Goal: Task Accomplishment & Management: Manage account settings

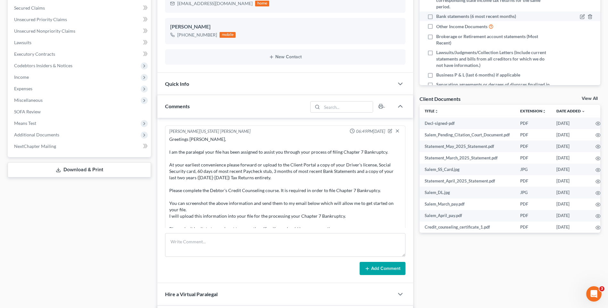
scroll to position [771, 0]
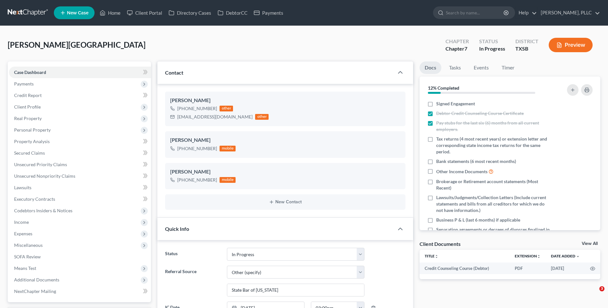
select select "13"
select select "6"
click at [114, 13] on link "Home" at bounding box center [110, 13] width 27 height 12
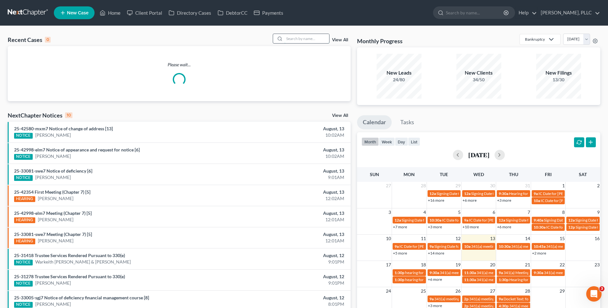
click at [305, 40] on input "search" at bounding box center [306, 38] width 45 height 9
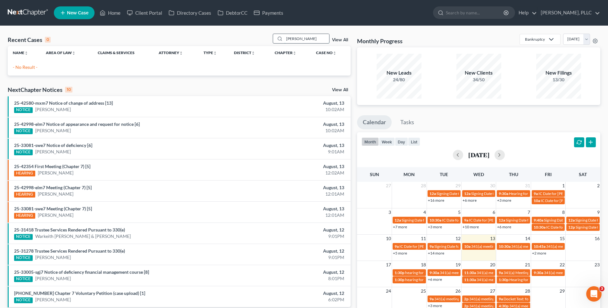
type input "[PERSON_NAME]"
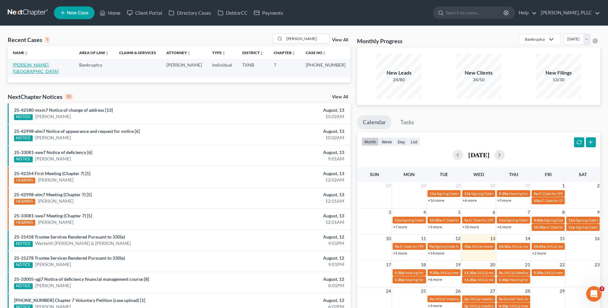
click at [31, 63] on link "[PERSON_NAME], [GEOGRAPHIC_DATA]" at bounding box center [36, 68] width 46 height 12
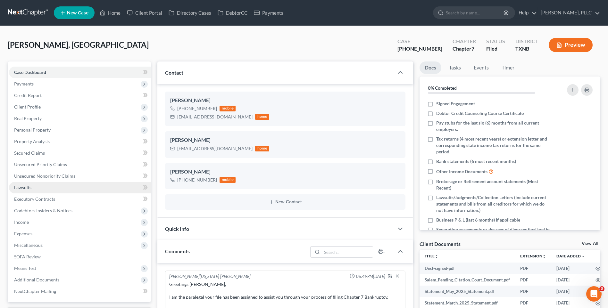
scroll to position [771, 0]
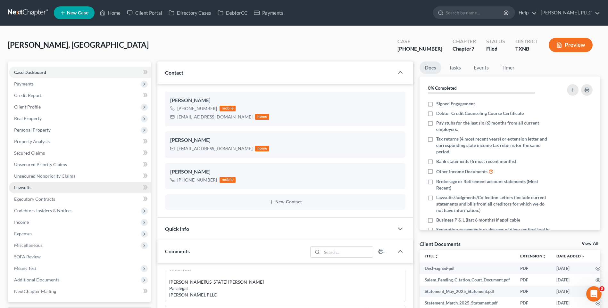
click at [23, 185] on span "Lawsuits" at bounding box center [22, 187] width 17 height 5
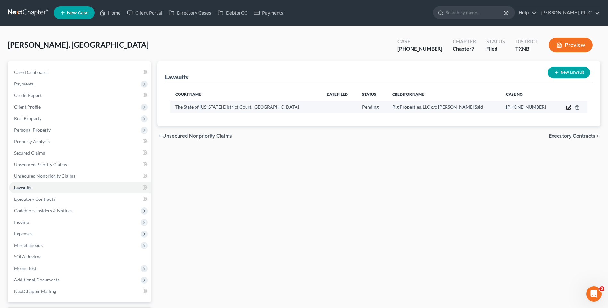
click at [569, 106] on icon "button" at bounding box center [568, 107] width 5 height 5
select select "45"
select select "0"
select select "3"
select select "45"
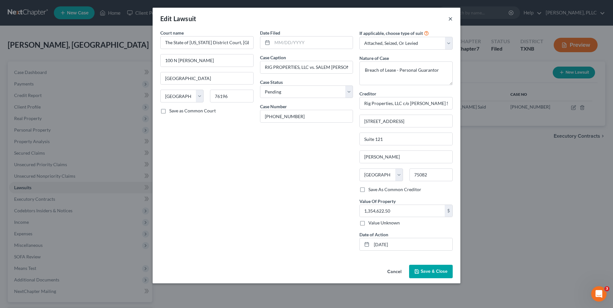
click at [450, 19] on button "×" at bounding box center [450, 19] width 4 height 8
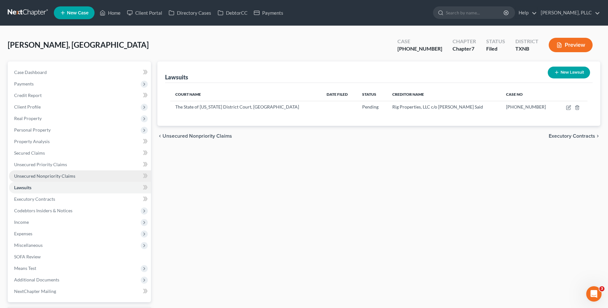
click at [37, 174] on span "Unsecured Nonpriority Claims" at bounding box center [44, 175] width 61 height 5
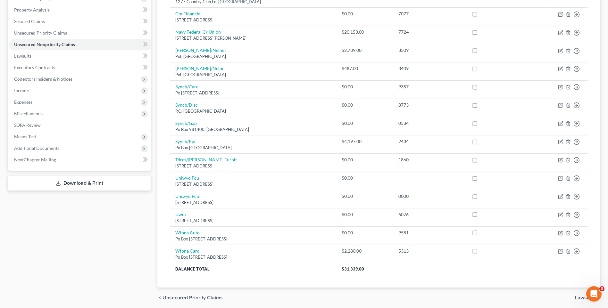
scroll to position [127, 0]
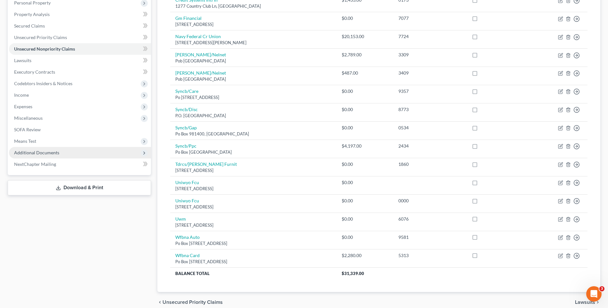
click at [38, 154] on span "Additional Documents" at bounding box center [36, 152] width 45 height 5
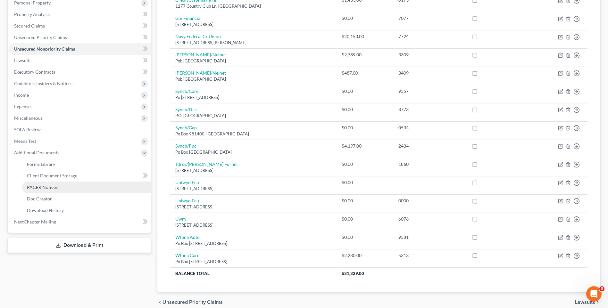
click at [41, 185] on span "PACER Notices" at bounding box center [42, 187] width 31 height 5
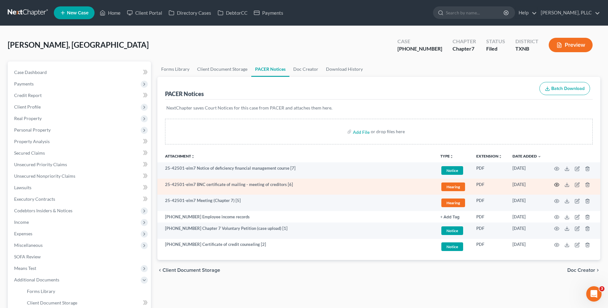
click at [558, 184] on icon "button" at bounding box center [556, 184] width 5 height 5
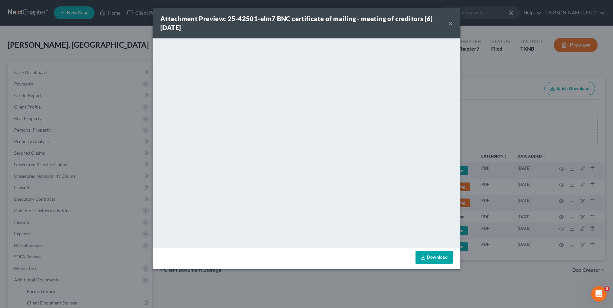
click at [450, 22] on button "×" at bounding box center [450, 23] width 4 height 8
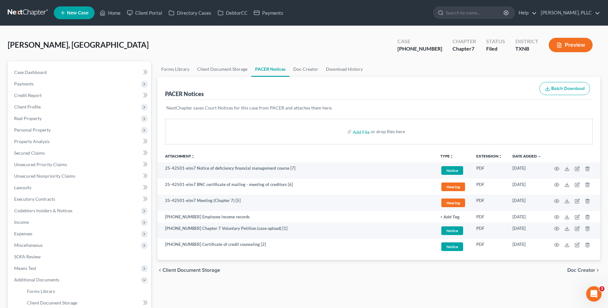
click at [203, 40] on div "Thyne, Salem Upgraded Case 25-42501-7 Chapter Chapter 7 Status Filed District T…" at bounding box center [304, 48] width 593 height 28
click at [28, 187] on span "Lawsuits" at bounding box center [22, 187] width 17 height 5
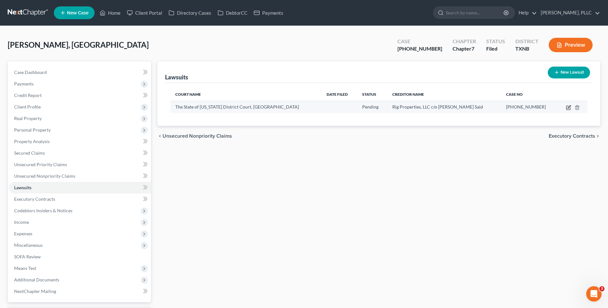
click at [568, 107] on icon "button" at bounding box center [568, 107] width 5 height 5
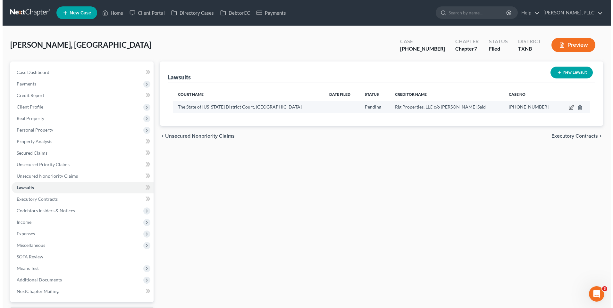
select select "45"
select select "0"
select select "3"
select select "45"
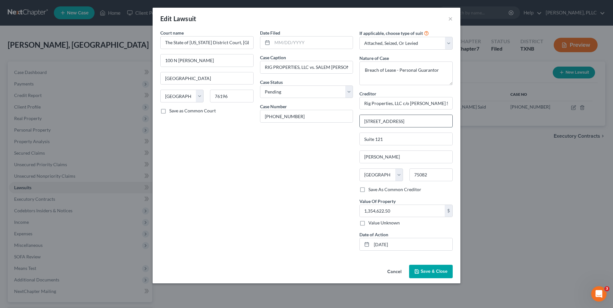
drag, startPoint x: 364, startPoint y: 121, endPoint x: 410, endPoint y: 121, distance: 46.8
click at [410, 121] on input "2100 N. Greenville Ave" at bounding box center [406, 121] width 93 height 12
click at [450, 19] on button "×" at bounding box center [450, 19] width 4 height 8
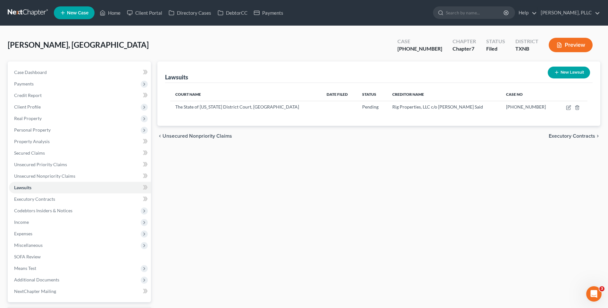
click at [284, 234] on div "Lawsuits New Lawsuit Court Name Date Filed Status Creditor Name Case No The Sta…" at bounding box center [378, 192] width 449 height 261
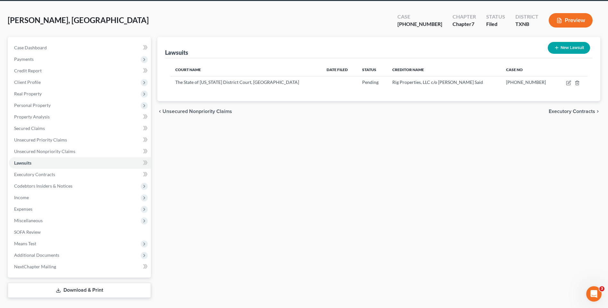
scroll to position [39, 0]
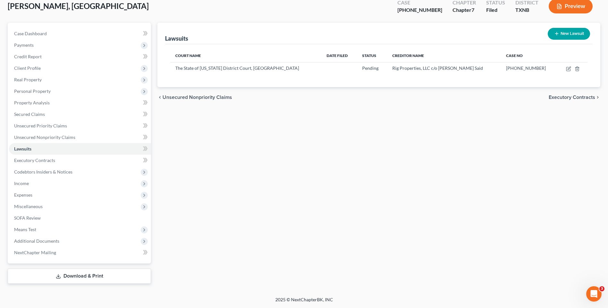
click at [90, 274] on link "Download & Print" at bounding box center [79, 276] width 143 height 15
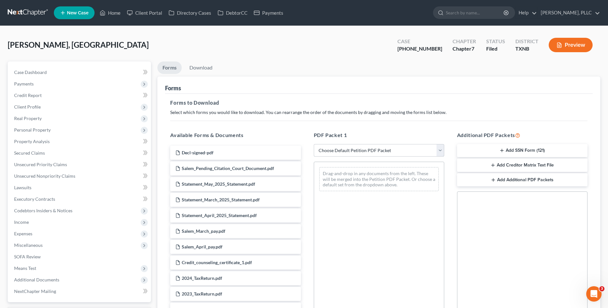
click at [439, 149] on select "Choose Default Petition PDF Packet Complete Bankruptcy Petition (all forms and …" at bounding box center [379, 150] width 130 height 13
select select "2"
click at [314, 144] on select "Choose Default Petition PDF Packet Complete Bankruptcy Petition (all forms and …" at bounding box center [379, 150] width 130 height 13
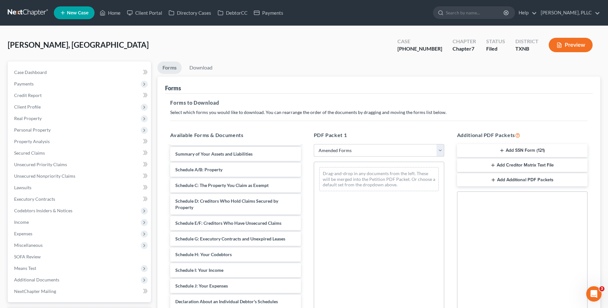
scroll to position [16, 0]
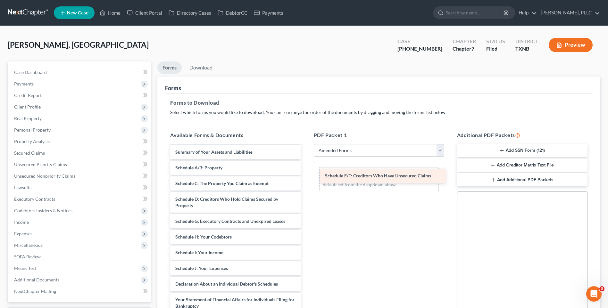
drag, startPoint x: 244, startPoint y: 221, endPoint x: 393, endPoint y: 175, distance: 156.5
click at [306, 175] on div "Schedule E/F: Creditors Who Have Unsecured Claims Voluntary Petition for Indivi…" at bounding box center [235, 279] width 141 height 298
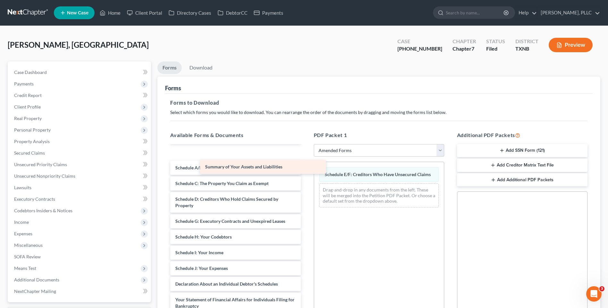
scroll to position [1, 0]
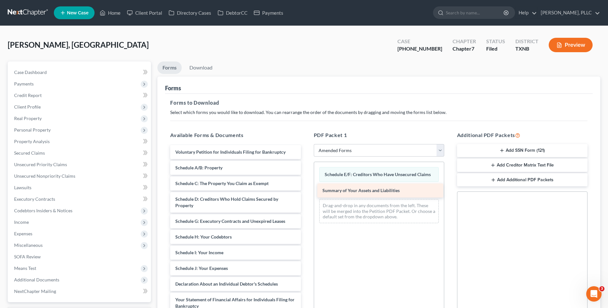
drag, startPoint x: 187, startPoint y: 153, endPoint x: 334, endPoint y: 191, distance: 152.1
click at [306, 191] on div "Summary of Your Assets and Liabilities Voluntary Petition for Individuals Filin…" at bounding box center [235, 286] width 141 height 282
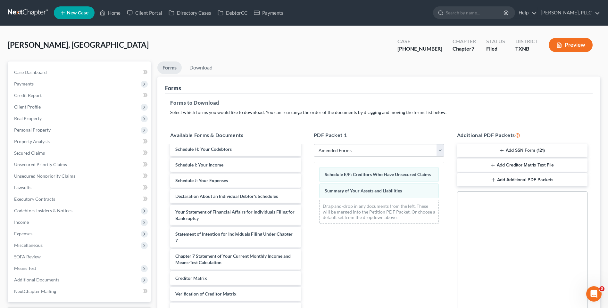
scroll to position [91, 0]
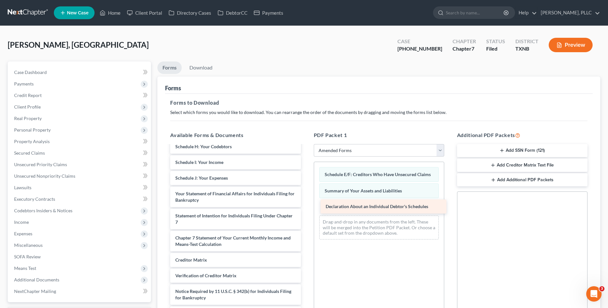
drag, startPoint x: 240, startPoint y: 190, endPoint x: 391, endPoint y: 203, distance: 150.9
click at [306, 203] on div "Declaration About an Individual Debtor's Schedules Voluntary Petition for Indiv…" at bounding box center [235, 188] width 141 height 266
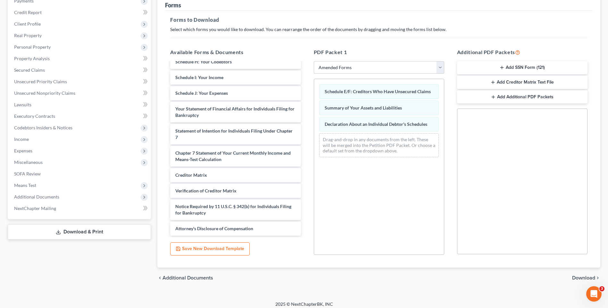
scroll to position [88, 0]
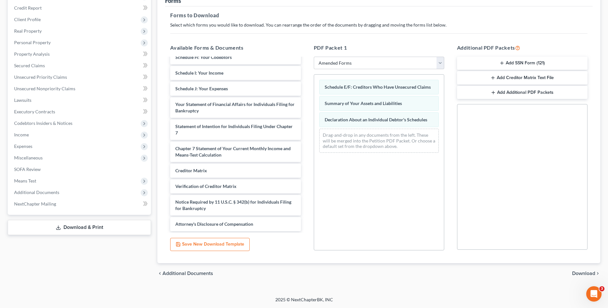
click at [578, 274] on span "Download" at bounding box center [583, 273] width 23 height 5
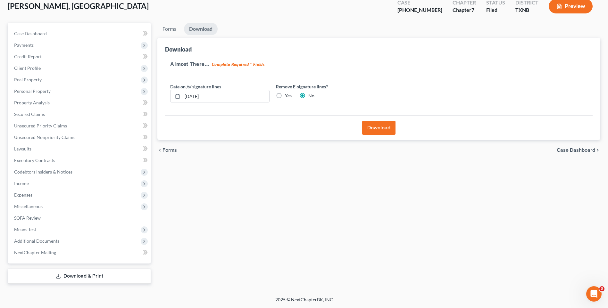
scroll to position [39, 0]
click at [378, 127] on button "Download" at bounding box center [378, 128] width 33 height 14
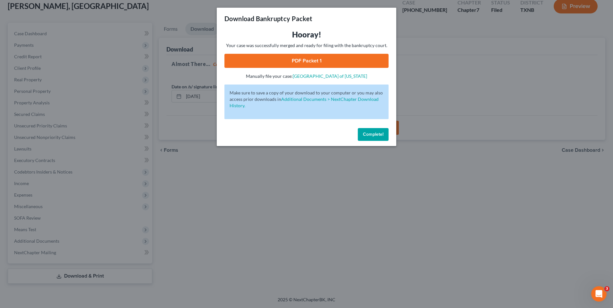
click at [298, 62] on link "PDF Packet 1" at bounding box center [306, 61] width 164 height 14
click at [373, 137] on button "Complete!" at bounding box center [373, 134] width 31 height 13
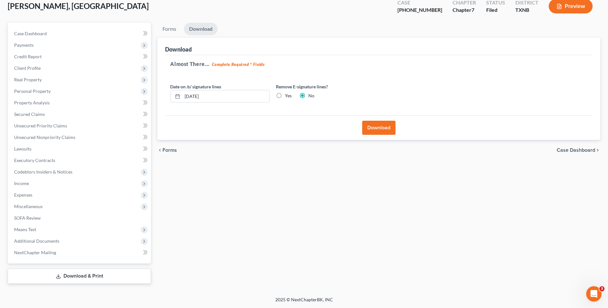
click at [289, 33] on ul "Forms Download" at bounding box center [378, 30] width 443 height 15
click at [39, 136] on span "Unsecured Nonpriority Claims" at bounding box center [44, 137] width 61 height 5
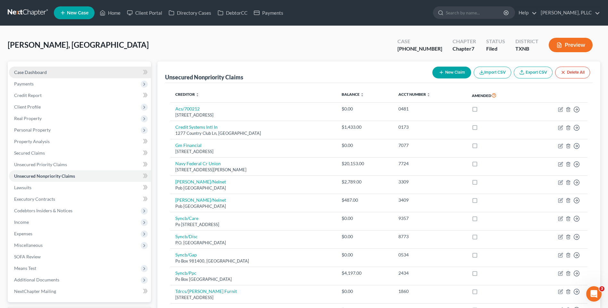
click at [29, 71] on span "Case Dashboard" at bounding box center [30, 72] width 33 height 5
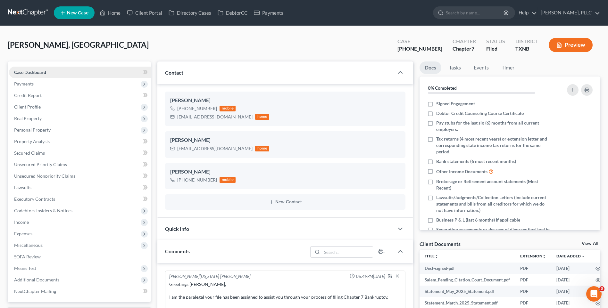
scroll to position [771, 0]
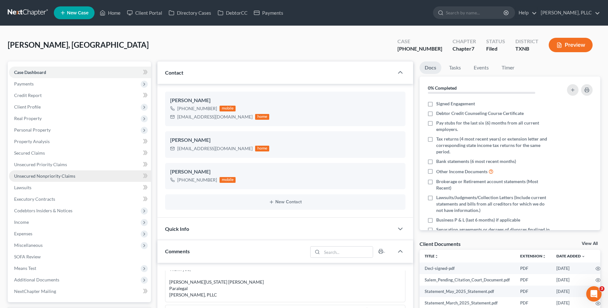
click at [35, 175] on span "Unsecured Nonpriority Claims" at bounding box center [44, 175] width 61 height 5
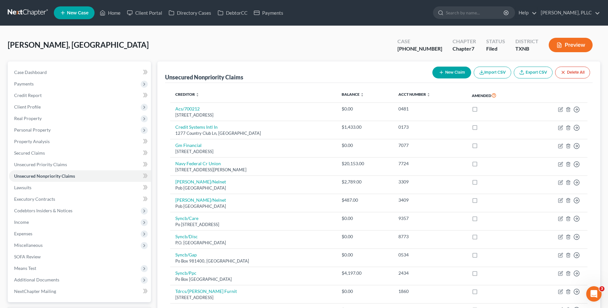
click at [456, 73] on button "New Claim" at bounding box center [452, 73] width 39 height 12
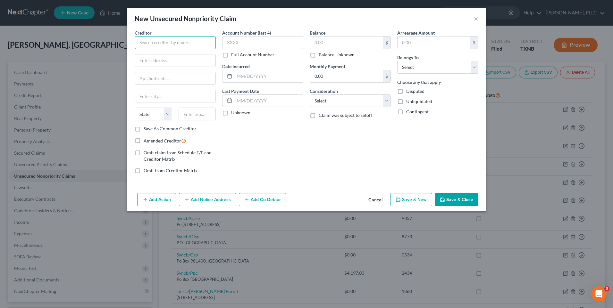
click at [166, 46] on input "text" at bounding box center [175, 42] width 81 height 13
paste input "Rig Properties, LLC c/o Youssef A. Said"
type input "Rig Properties, LLC c/o Youssef A. Said"
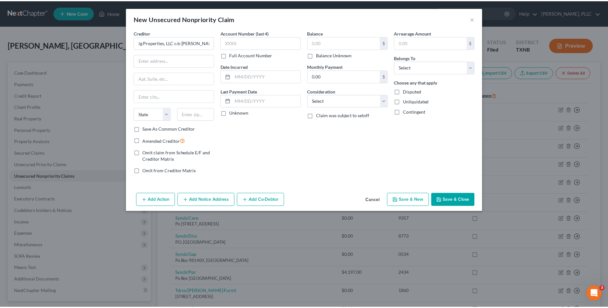
scroll to position [0, 0]
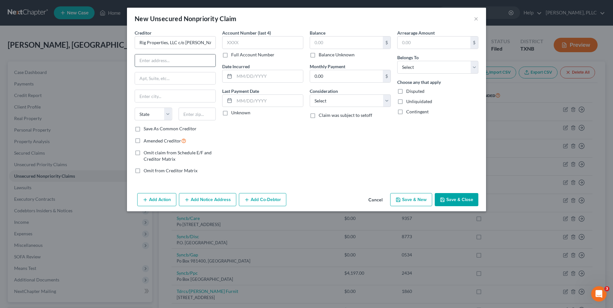
paste input "2100 N. Greenville Ave"
type input "2100 N. Greenville Ave"
click at [164, 78] on input "text" at bounding box center [175, 78] width 80 height 12
paste input "Suite 121"
type input "Suite 121"
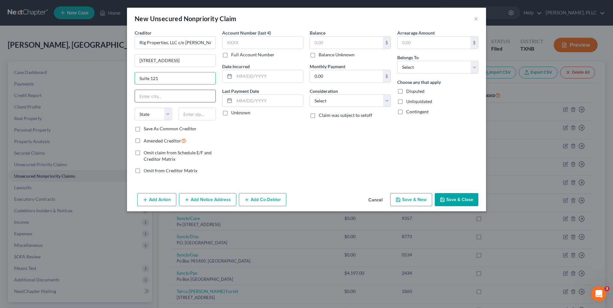
click at [142, 98] on input "text" at bounding box center [175, 96] width 80 height 12
type input "r"
type input "Richardson"
click at [168, 113] on select "State AL AK AR AZ CA CO CT DE DC FL GA GU HI ID IL IN IA KS KY LA ME MD MA MI M…" at bounding box center [154, 114] width 38 height 13
select select "45"
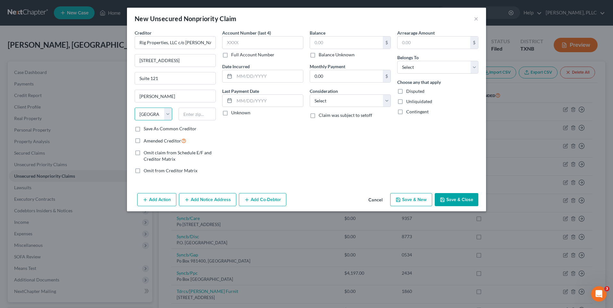
click at [135, 108] on select "State AL AK AR AZ CA CO CT DE DC FL GA GU HI ID IL IN IA KS KY LA ME MD MA MI M…" at bounding box center [154, 114] width 38 height 13
click at [196, 114] on input "text" at bounding box center [198, 114] width 38 height 13
type input "75082"
click at [330, 44] on input "text" at bounding box center [346, 43] width 73 height 12
type input "1,354,622.50"
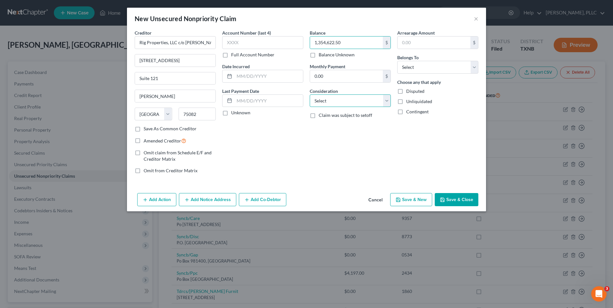
click at [389, 103] on select "Select Cable / Satellite Services Collection Agency Credit Card Debt Debt Couns…" at bounding box center [350, 101] width 81 height 13
select select "8"
click at [310, 95] on select "Select Cable / Satellite Services Collection Agency Credit Card Debt Debt Couns…" at bounding box center [350, 101] width 81 height 13
click at [475, 64] on select "Select Debtor 1 Only Debtor 2 Only Debtor 1 And Debtor 2 Only At Least One Of T…" at bounding box center [437, 67] width 81 height 13
select select "0"
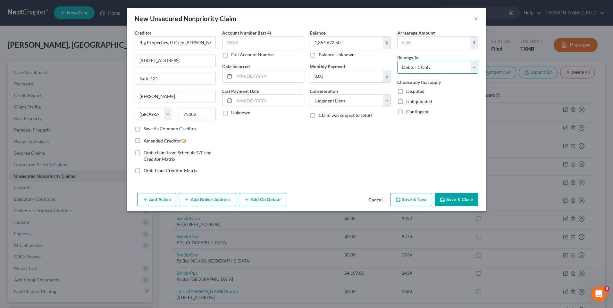
click at [397, 61] on select "Select Debtor 1 Only Debtor 2 Only Debtor 1 And Debtor 2 Only At Least One Of T…" at bounding box center [437, 67] width 81 height 13
click at [456, 197] on button "Save & Close" at bounding box center [457, 199] width 44 height 13
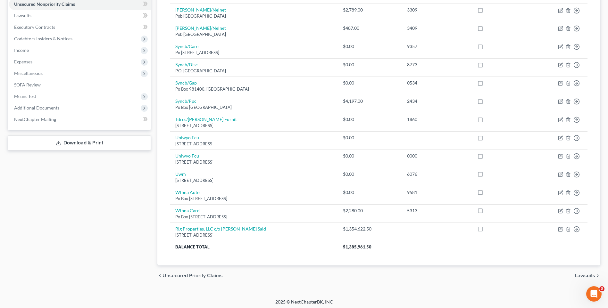
scroll to position [174, 0]
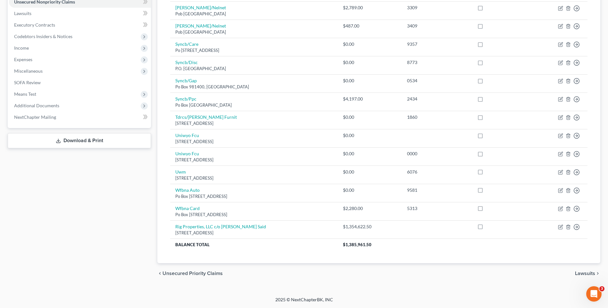
click at [64, 141] on link "Download & Print" at bounding box center [79, 140] width 143 height 15
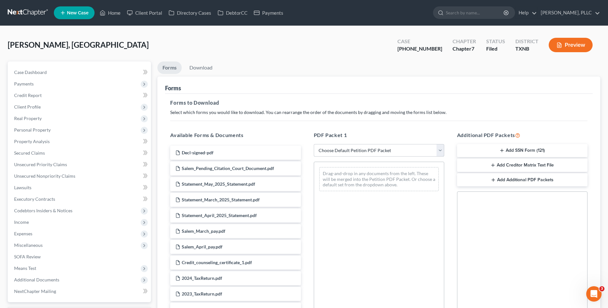
click at [439, 148] on select "Choose Default Petition PDF Packet Complete Bankruptcy Petition (all forms and …" at bounding box center [379, 150] width 130 height 13
select select "2"
click at [314, 144] on select "Choose Default Petition PDF Packet Complete Bankruptcy Petition (all forms and …" at bounding box center [379, 150] width 130 height 13
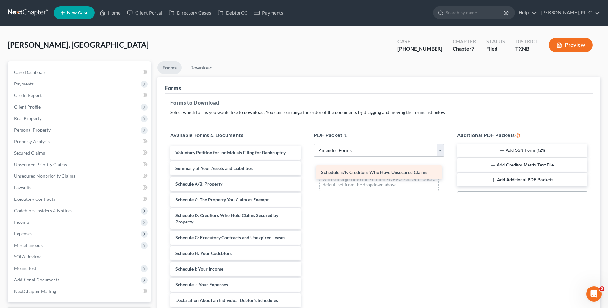
drag, startPoint x: 206, startPoint y: 238, endPoint x: 352, endPoint y: 173, distance: 159.9
click at [306, 173] on div "Schedule E/F: Creditors Who Have Unsecured Claims Voluntary Petition for Indivi…" at bounding box center [235, 295] width 141 height 298
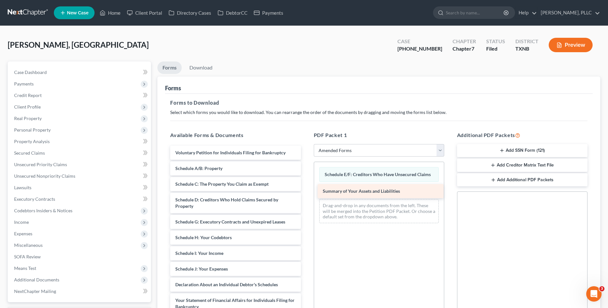
drag, startPoint x: 223, startPoint y: 166, endPoint x: 370, endPoint y: 189, distance: 149.2
click at [306, 189] on div "Summary of Your Assets and Liabilities Voluntary Petition for Individuals Filin…" at bounding box center [235, 287] width 141 height 282
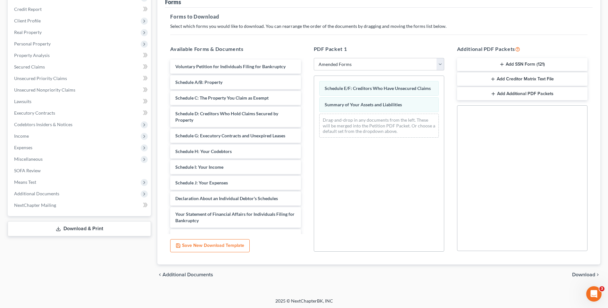
scroll to position [88, 0]
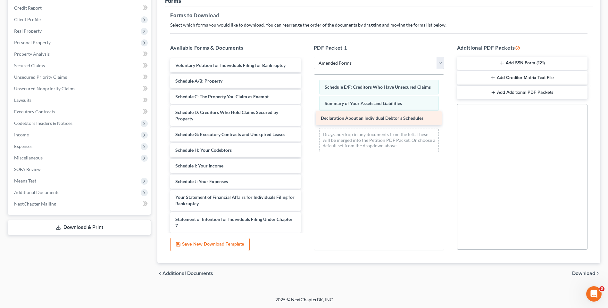
drag, startPoint x: 211, startPoint y: 197, endPoint x: 357, endPoint y: 118, distance: 165.7
click at [306, 118] on div "Declaration About an Individual Debtor's Schedules Voluntary Petition for Indiv…" at bounding box center [235, 191] width 141 height 266
click at [582, 273] on span "Download" at bounding box center [583, 273] width 23 height 5
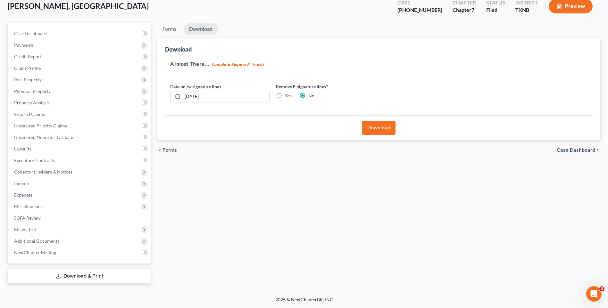
click at [379, 128] on button "Download" at bounding box center [378, 128] width 33 height 14
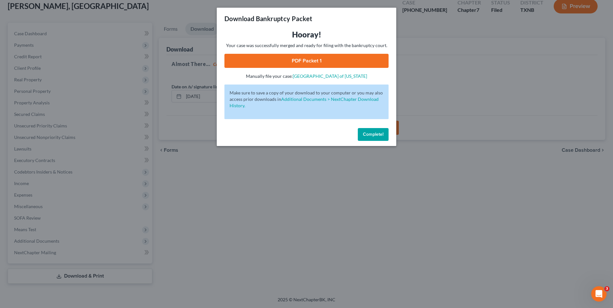
click at [306, 58] on link "PDF Packet 1" at bounding box center [306, 61] width 164 height 14
click at [377, 135] on span "Complete!" at bounding box center [373, 134] width 21 height 5
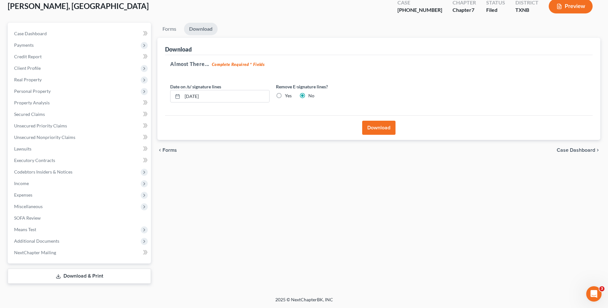
click at [324, 26] on ul "Forms Download" at bounding box center [378, 30] width 443 height 15
click at [40, 138] on span "Unsecured Nonpriority Claims" at bounding box center [44, 137] width 61 height 5
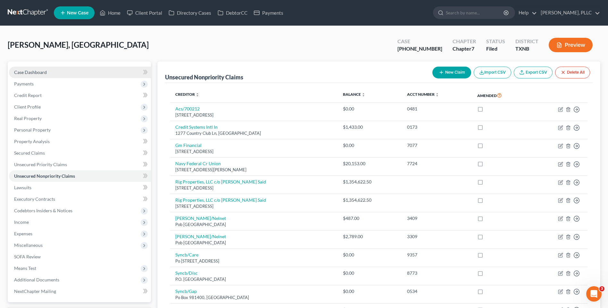
click at [19, 75] on link "Case Dashboard" at bounding box center [80, 73] width 142 height 12
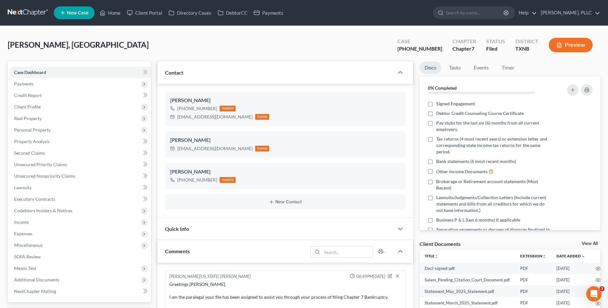
scroll to position [771, 0]
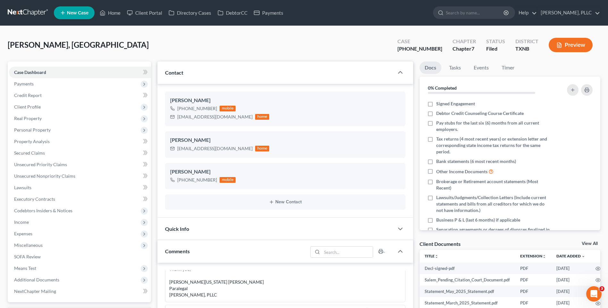
click at [189, 253] on span "Comments" at bounding box center [177, 251] width 25 height 6
click at [197, 249] on div "Comments" at bounding box center [275, 251] width 237 height 22
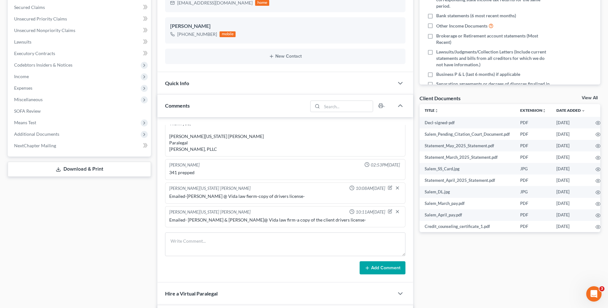
scroll to position [168, 0]
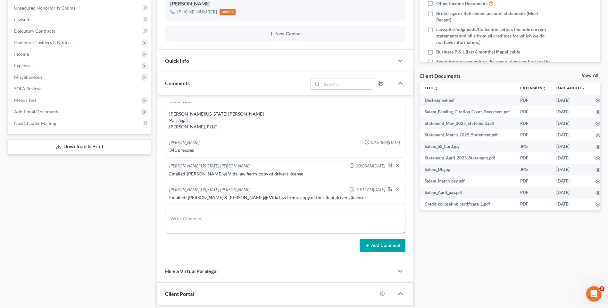
click at [189, 236] on form "Add Comment" at bounding box center [285, 231] width 240 height 42
click at [192, 223] on textarea at bounding box center [285, 222] width 240 height 24
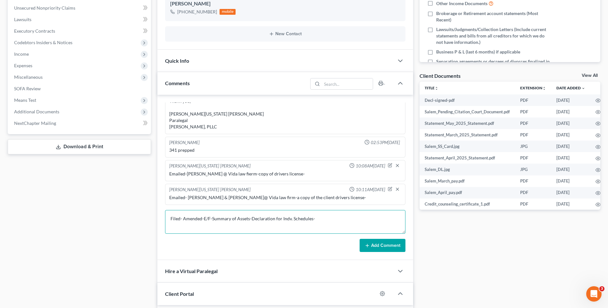
type textarea "Filed- Amended-E/F-Summary of Assets-Declaration for Indv. Schedules-"
click at [371, 246] on button "Add Comment" at bounding box center [383, 245] width 46 height 13
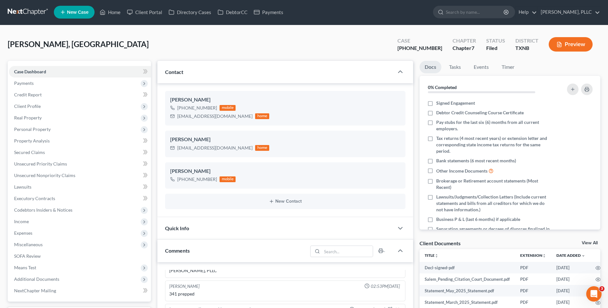
scroll to position [0, 0]
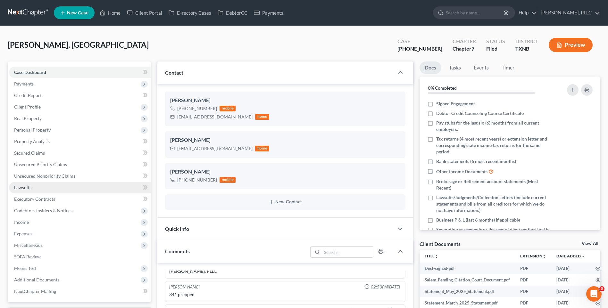
click at [24, 188] on span "Lawsuits" at bounding box center [22, 187] width 17 height 5
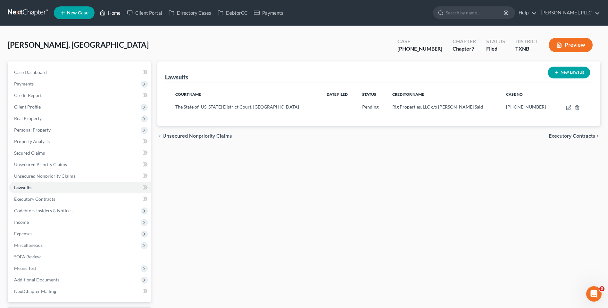
drag, startPoint x: 113, startPoint y: 12, endPoint x: 342, endPoint y: 53, distance: 233.5
click at [113, 12] on link "Home" at bounding box center [110, 13] width 27 height 12
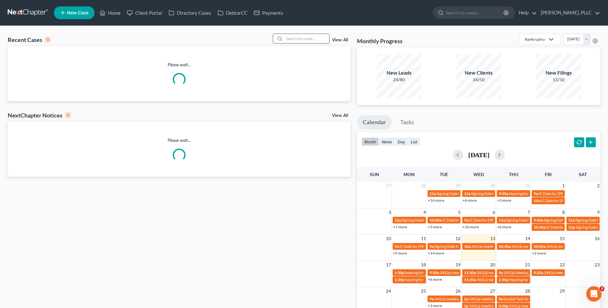
click at [312, 38] on input "search" at bounding box center [306, 38] width 45 height 9
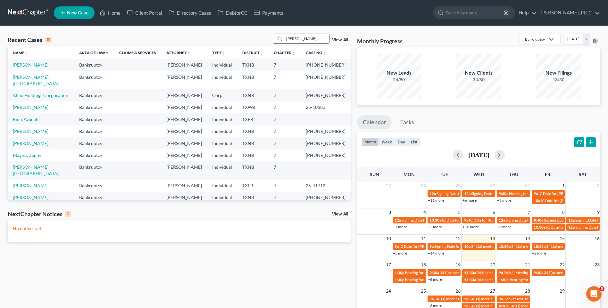
type input "Pickering"
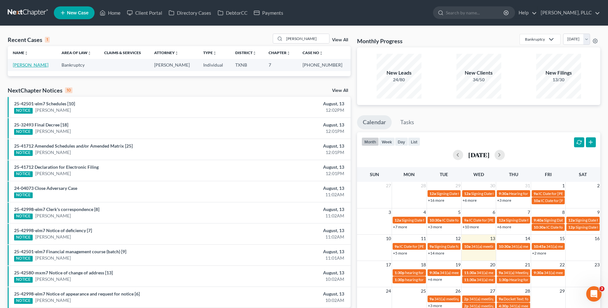
click at [44, 63] on link "[PERSON_NAME]" at bounding box center [31, 64] width 36 height 5
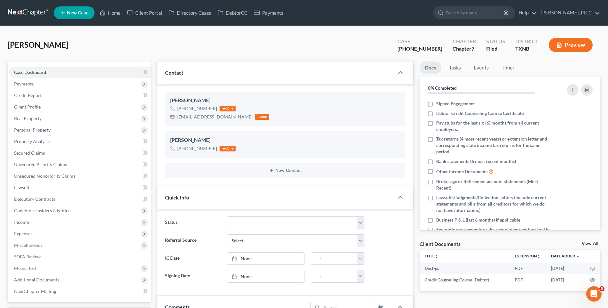
scroll to position [593, 0]
click at [52, 175] on span "Unsecured Nonpriority Claims" at bounding box center [44, 175] width 61 height 5
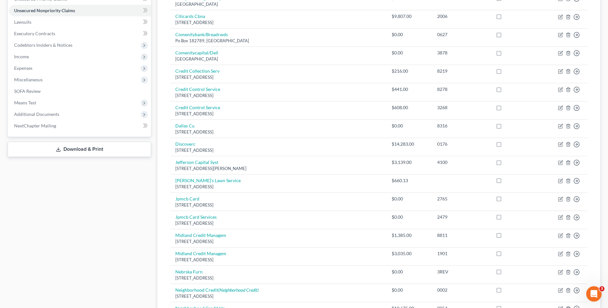
scroll to position [11, 0]
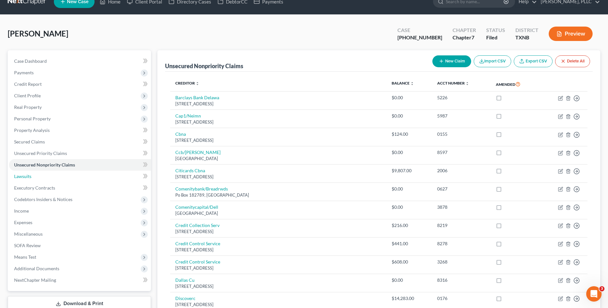
drag, startPoint x: 29, startPoint y: 174, endPoint x: 10, endPoint y: 183, distance: 21.2
click at [29, 174] on span "Lawsuits" at bounding box center [22, 176] width 17 height 5
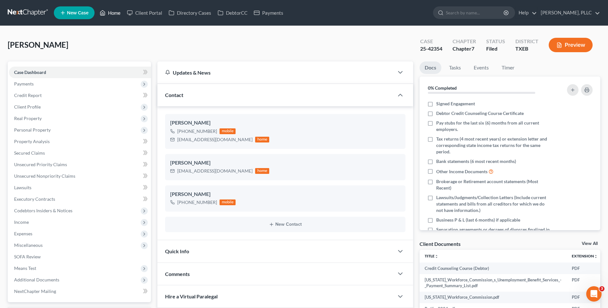
click at [115, 11] on link "Home" at bounding box center [110, 13] width 27 height 12
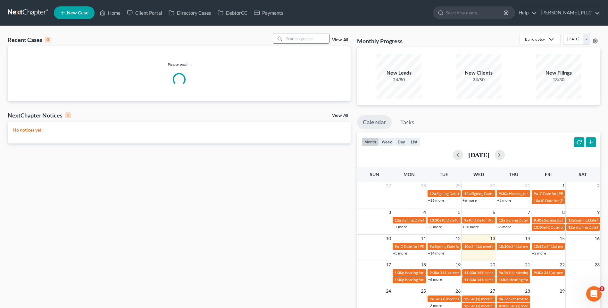
click at [291, 41] on input "search" at bounding box center [306, 38] width 45 height 9
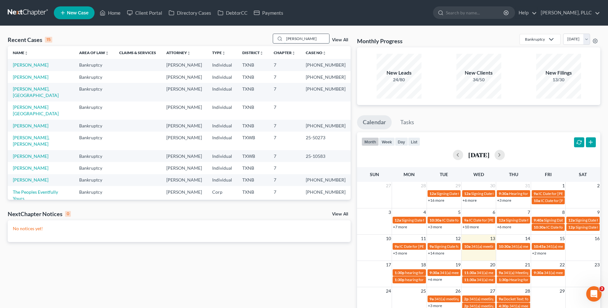
type input "[PERSON_NAME]"
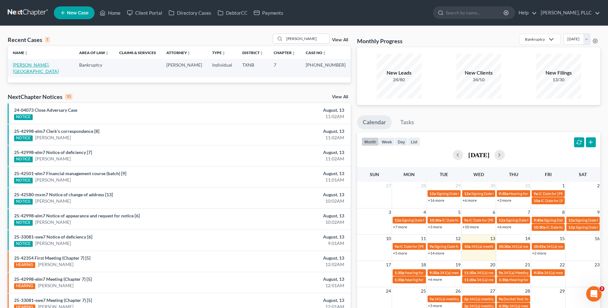
click at [25, 64] on link "[PERSON_NAME], [GEOGRAPHIC_DATA]" at bounding box center [36, 68] width 46 height 12
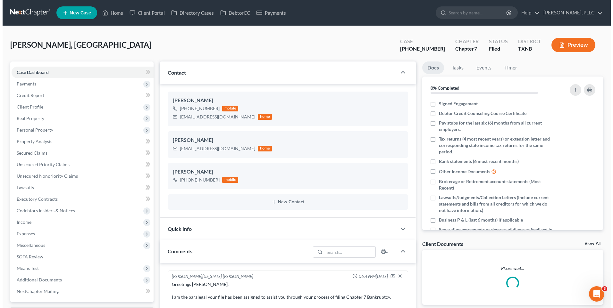
scroll to position [771, 0]
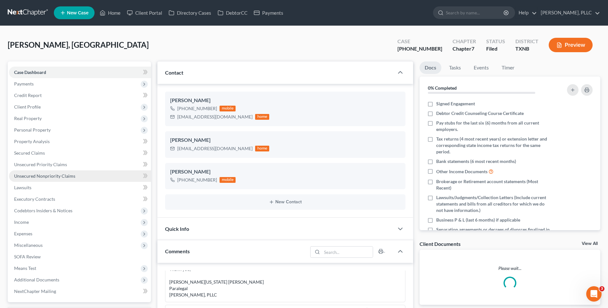
click at [34, 176] on span "Unsecured Nonpriority Claims" at bounding box center [44, 175] width 61 height 5
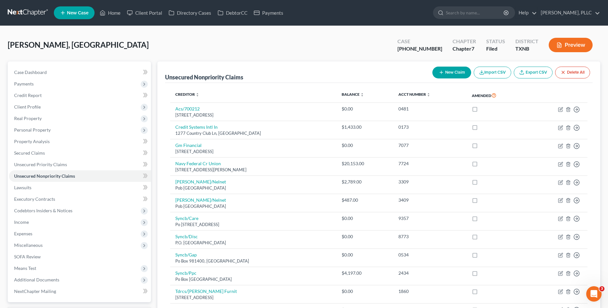
click at [442, 73] on icon "button" at bounding box center [441, 72] width 5 height 5
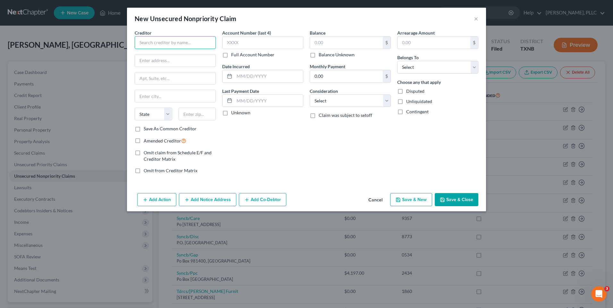
click at [148, 43] on input "text" at bounding box center [175, 42] width 81 height 13
click at [170, 46] on input "text" at bounding box center [175, 42] width 81 height 13
click at [206, 43] on input "Rig Properties, LLC c/o Youssef A. said" at bounding box center [175, 42] width 81 height 13
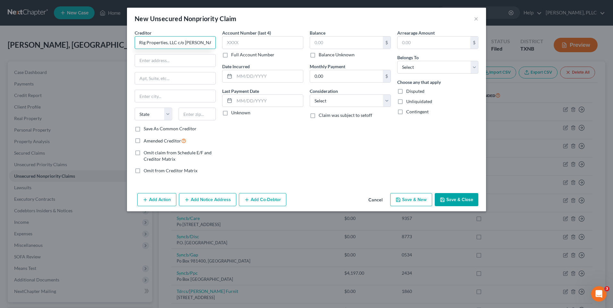
click at [209, 42] on input "Rig Properties, LLC c/o Youssef A. Said" at bounding box center [175, 42] width 81 height 13
type input "Rig Properties, LLC c/o Youssef A. Said"
click at [170, 59] on input "text" at bounding box center [175, 61] width 80 height 12
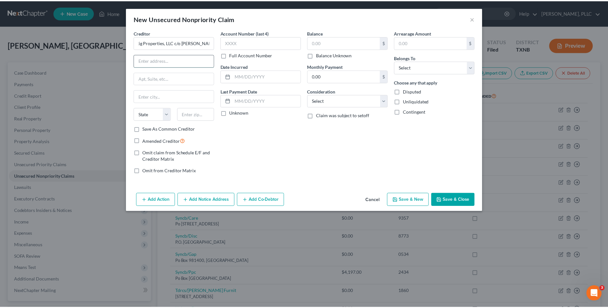
scroll to position [0, 0]
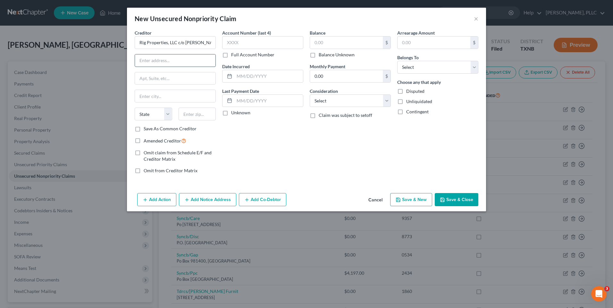
paste input "2100 N. Greenville Ave"
type input "2100 N. Greenville Ave"
click at [153, 79] on input "text" at bounding box center [175, 78] width 80 height 12
type input "Suite 121"
click at [313, 155] on div "Balance $ Balance Unknown Balance Undetermined $ Balance Unknown Monthly Paymen…" at bounding box center [351, 104] width 88 height 150
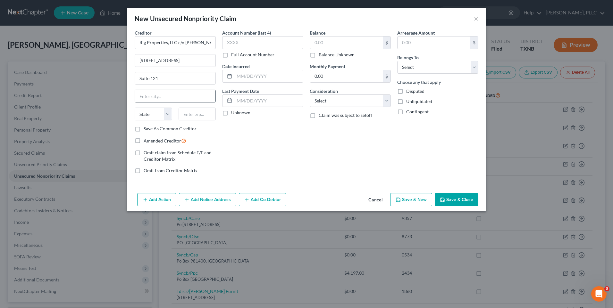
click at [160, 97] on input "text" at bounding box center [175, 96] width 80 height 12
type input "Richardson"
click at [169, 113] on select "State AL AK AR AZ CA CO CT DE DC FL GA GU HI ID IL IN IA KS KY LA ME MD MA MI M…" at bounding box center [154, 114] width 38 height 13
select select "45"
click at [135, 108] on select "State AL AK AR AZ CA CO CT DE DC FL GA GU HI ID IL IN IA KS KY LA ME MD MA MI M…" at bounding box center [154, 114] width 38 height 13
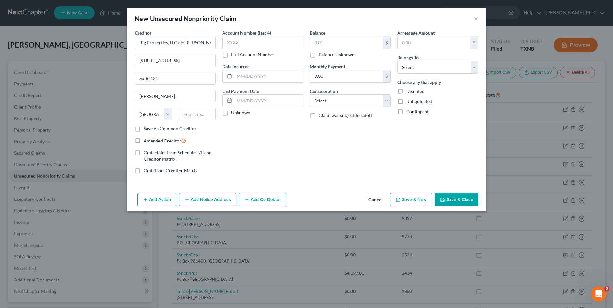
click at [189, 121] on div "State AL AK AR AZ CA CO CT DE DC FL GA GU HI ID IL IN IA KS KY LA ME MD MA MI M…" at bounding box center [175, 117] width 88 height 18
click at [191, 115] on input "text" at bounding box center [198, 114] width 38 height 13
type input "75082"
click at [473, 63] on select "Select Debtor 1 Only Debtor 2 Only Debtor 1 And Debtor 2 Only At Least One Of T…" at bounding box center [437, 67] width 81 height 13
select select "0"
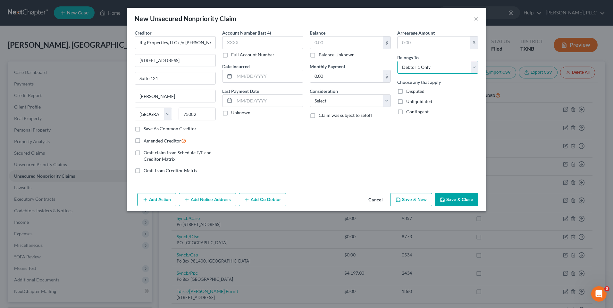
click at [397, 61] on select "Select Debtor 1 Only Debtor 2 Only Debtor 1 And Debtor 2 Only At Least One Of T…" at bounding box center [437, 67] width 81 height 13
click at [386, 100] on select "Select Cable / Satellite Services Collection Agency Credit Card Debt Debt Couns…" at bounding box center [350, 101] width 81 height 13
select select "8"
click at [310, 95] on select "Select Cable / Satellite Services Collection Agency Credit Card Debt Debt Couns…" at bounding box center [350, 101] width 81 height 13
click at [338, 41] on input "text" at bounding box center [346, 43] width 73 height 12
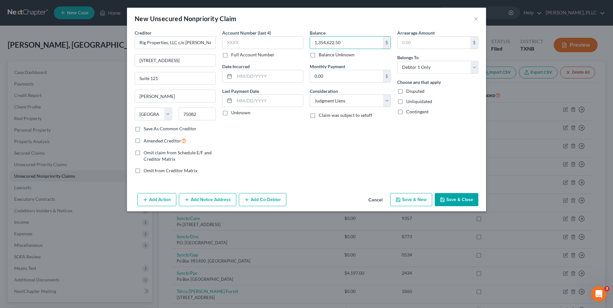
type input "1,354,622.50"
click at [447, 200] on button "Save & Close" at bounding box center [457, 199] width 44 height 13
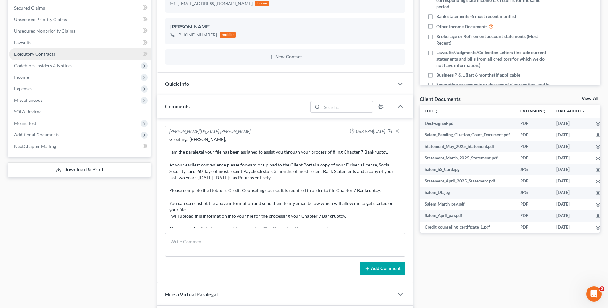
scroll to position [771, 0]
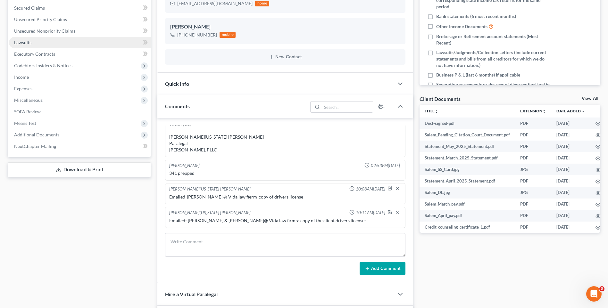
click at [25, 41] on span "Lawsuits" at bounding box center [22, 42] width 17 height 5
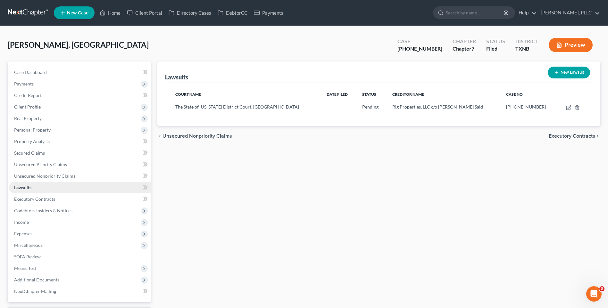
click at [34, 186] on link "Lawsuits" at bounding box center [80, 188] width 142 height 12
click at [569, 106] on icon "button" at bounding box center [568, 107] width 5 height 5
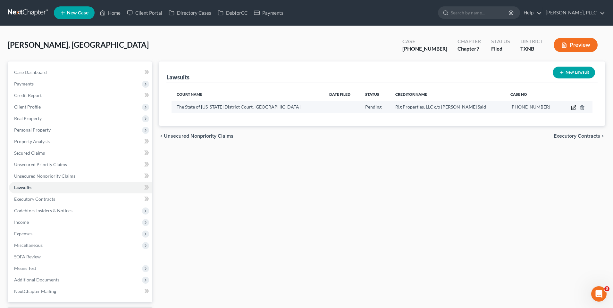
select select "45"
select select "0"
select select "3"
select select "45"
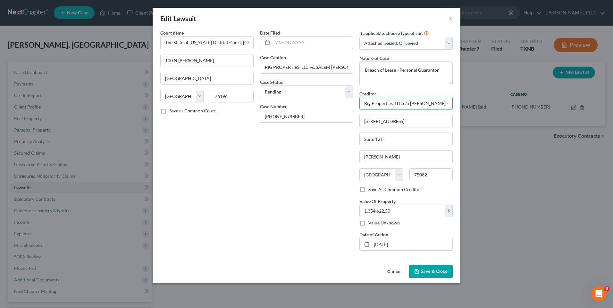
drag, startPoint x: 363, startPoint y: 103, endPoint x: 456, endPoint y: 105, distance: 93.0
click at [456, 105] on div "Court name * The State of Texas District Court, Tarrant County 100 N Calhoun Fo…" at bounding box center [307, 145] width 308 height 233
drag, startPoint x: 408, startPoint y: 122, endPoint x: 366, endPoint y: 124, distance: 42.0
click at [366, 124] on input "2100 N. Greenville Ave" at bounding box center [406, 121] width 93 height 12
drag, startPoint x: 365, startPoint y: 123, endPoint x: 414, endPoint y: 123, distance: 49.1
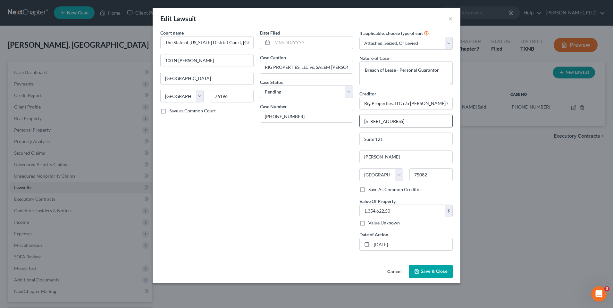
click at [414, 123] on input "2100 N. Greenville Ave" at bounding box center [406, 121] width 93 height 12
drag, startPoint x: 390, startPoint y: 137, endPoint x: 355, endPoint y: 139, distance: 35.0
click at [355, 139] on div "Court name * The State of Texas District Court, Tarrant County 100 N Calhoun Fo…" at bounding box center [306, 142] width 299 height 227
click at [428, 272] on span "Save & Close" at bounding box center [434, 271] width 27 height 5
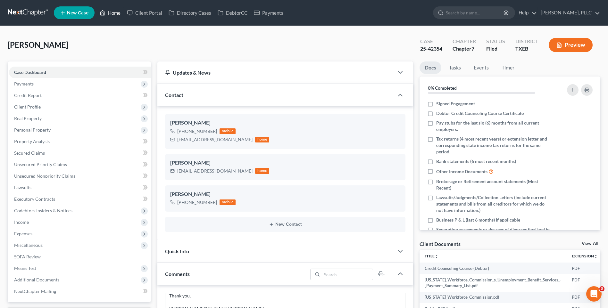
click at [119, 13] on link "Home" at bounding box center [110, 13] width 27 height 12
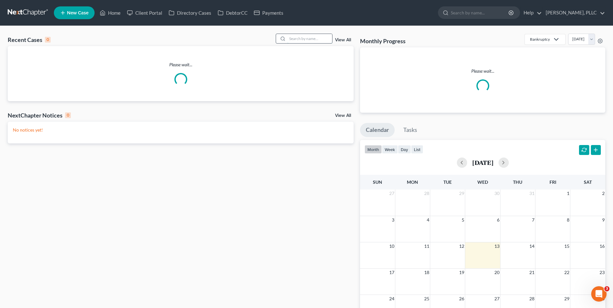
click at [296, 40] on input "search" at bounding box center [309, 38] width 45 height 9
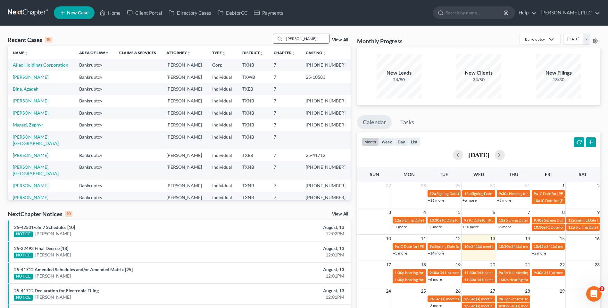
type input "[PERSON_NAME]"
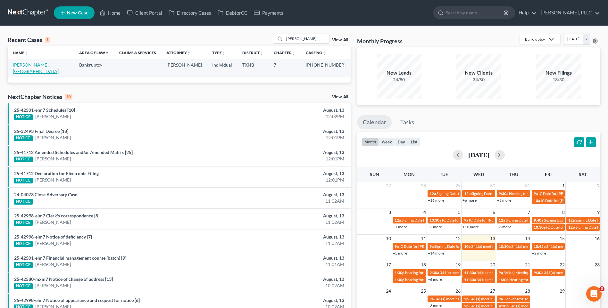
click at [35, 65] on link "[PERSON_NAME], [GEOGRAPHIC_DATA]" at bounding box center [36, 68] width 46 height 12
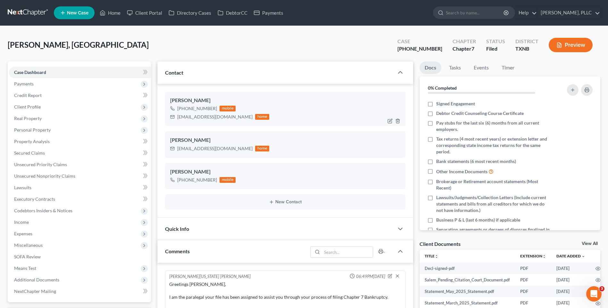
scroll to position [795, 0]
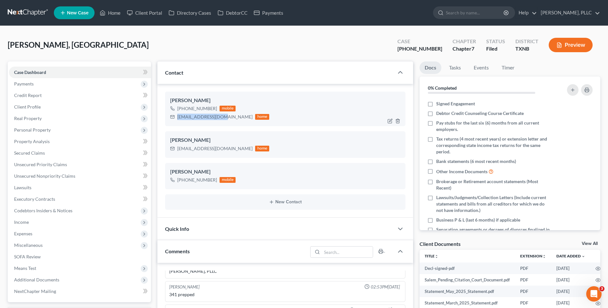
drag, startPoint x: 177, startPoint y: 118, endPoint x: 221, endPoint y: 119, distance: 43.9
click at [221, 119] on div "[EMAIL_ADDRESS][DOMAIN_NAME] home" at bounding box center [219, 117] width 99 height 8
copy div "[EMAIL_ADDRESS][DOMAIN_NAME]"
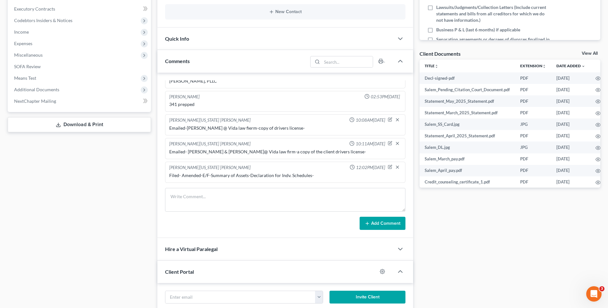
scroll to position [198, 0]
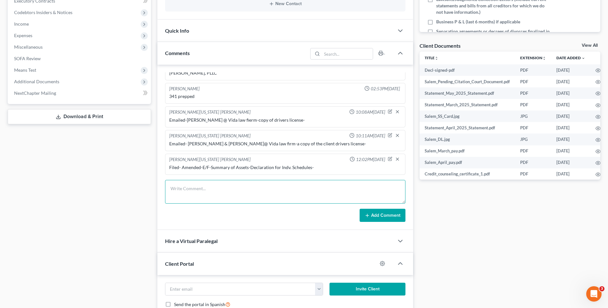
paste textarea "Greetings [PERSON_NAME], At your earliest convenience, per the Trustee request …"
type textarea "Greetings [PERSON_NAME], At your earliest convenience, per the Trustee request …"
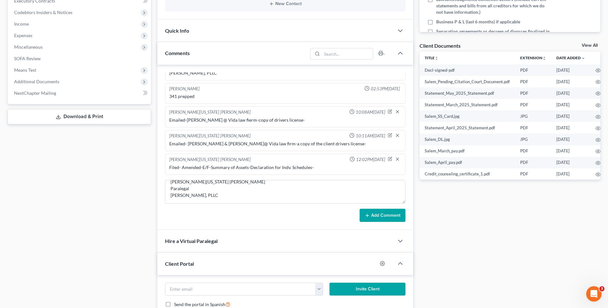
click at [372, 216] on button "Add Comment" at bounding box center [383, 215] width 46 height 13
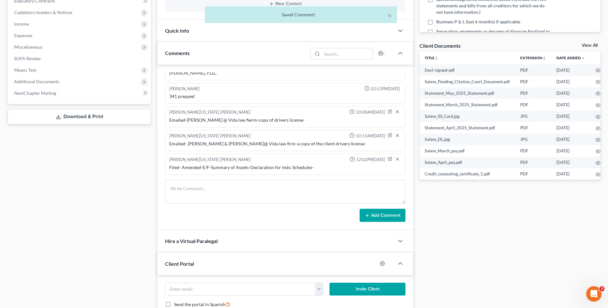
scroll to position [877, 0]
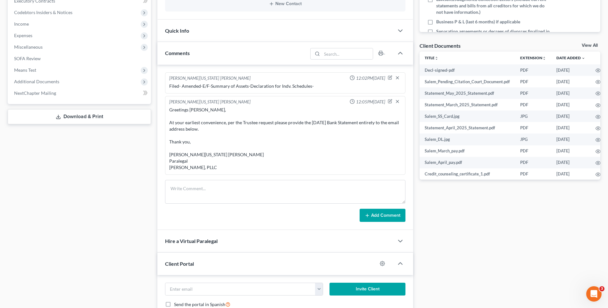
drag, startPoint x: 118, startPoint y: 170, endPoint x: 354, endPoint y: 172, distance: 236.0
click at [119, 170] on div "Case Dashboard Payments Invoices Payments Payments Credit Report Client Profile" at bounding box center [79, 128] width 150 height 531
drag, startPoint x: 472, startPoint y: 212, endPoint x: 604, endPoint y: 178, distance: 136.8
click at [475, 210] on div "Docs Tasks Events Timer 0% Completed Nothing here yet! Signed Engagement Debtor…" at bounding box center [509, 128] width 187 height 531
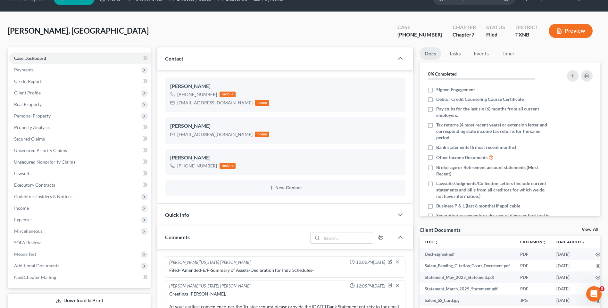
scroll to position [0, 0]
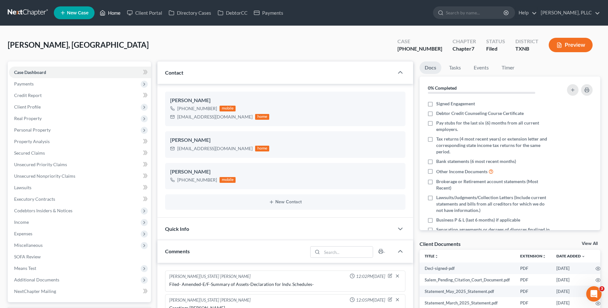
drag, startPoint x: 114, startPoint y: 13, endPoint x: 121, endPoint y: 42, distance: 29.3
click at [114, 13] on link "Home" at bounding box center [110, 13] width 27 height 12
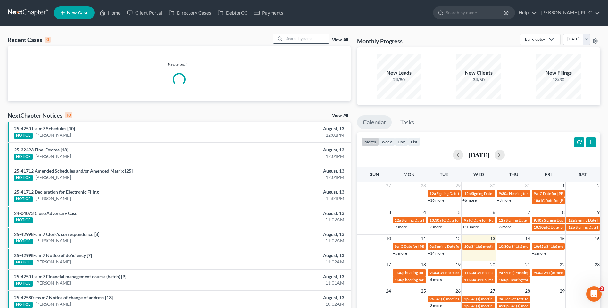
click at [307, 37] on input "search" at bounding box center [306, 38] width 45 height 9
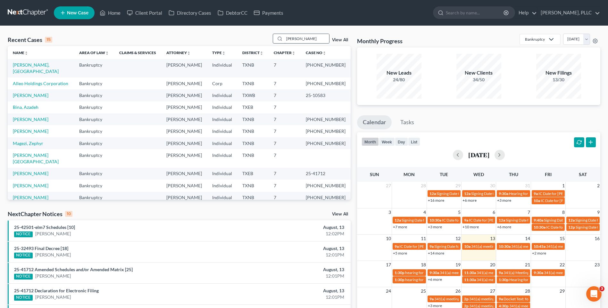
type input "Pickering"
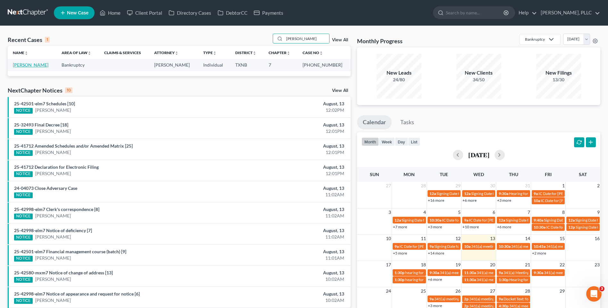
click at [32, 64] on link "[PERSON_NAME]" at bounding box center [31, 64] width 36 height 5
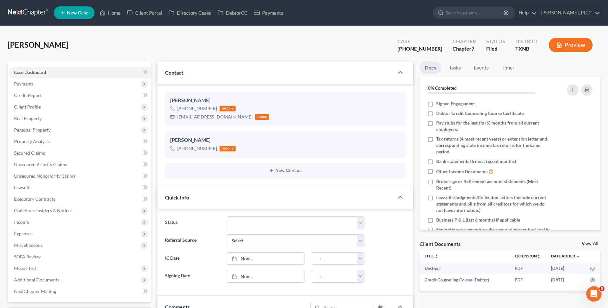
scroll to position [593, 0]
click at [23, 188] on span "Lawsuits" at bounding box center [22, 187] width 17 height 5
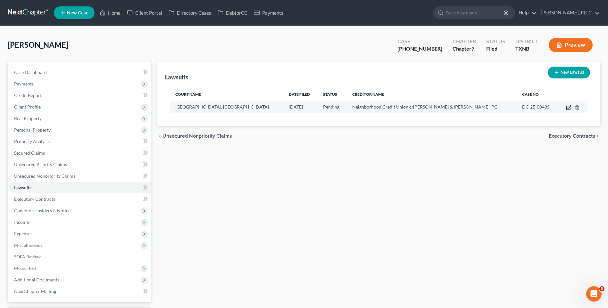
click at [568, 107] on icon "button" at bounding box center [568, 107] width 5 height 5
select select "45"
select select "0"
select select "4"
select select "45"
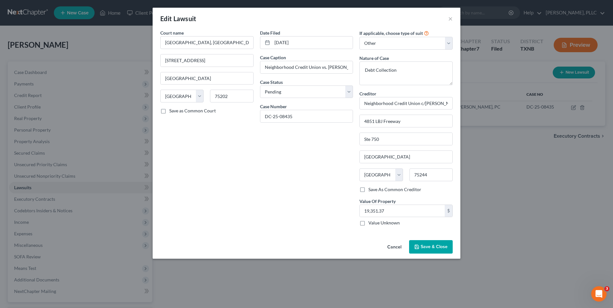
click at [416, 248] on icon "button" at bounding box center [416, 247] width 5 height 5
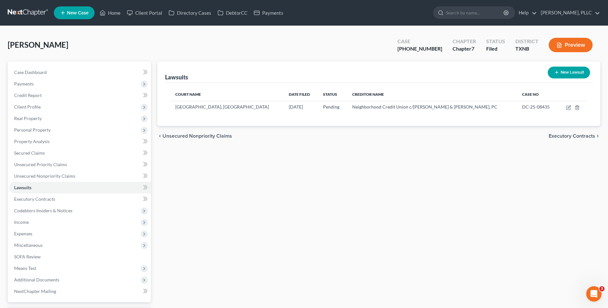
click at [529, 189] on div "Lawsuits New Lawsuit Court Name Date Filed Status Creditor Name Case No 116th D…" at bounding box center [378, 192] width 449 height 261
click at [225, 198] on div "Lawsuits New Lawsuit Court Name Date Filed Status Creditor Name Case No 116th D…" at bounding box center [378, 192] width 449 height 261
click at [569, 106] on icon "button" at bounding box center [568, 107] width 5 height 5
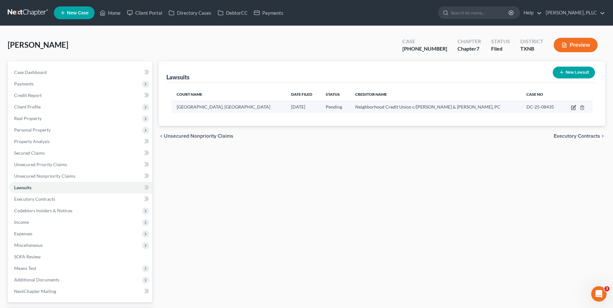
select select "45"
select select "0"
select select "4"
select select "45"
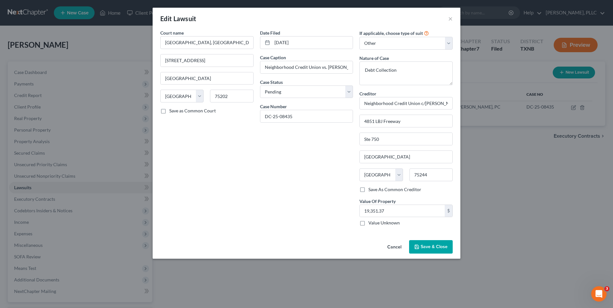
click at [428, 246] on span "Save & Close" at bounding box center [434, 246] width 27 height 5
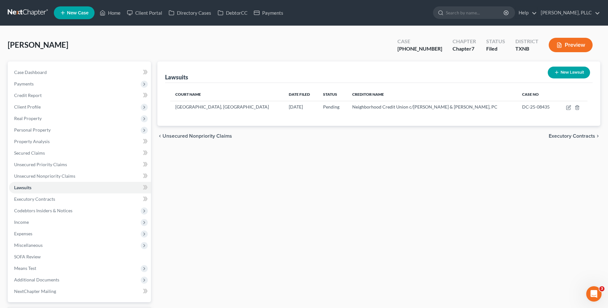
click at [186, 266] on div "Lawsuits New Lawsuit Court Name Date Filed Status Creditor Name Case No 116th D…" at bounding box center [378, 192] width 449 height 261
click at [114, 13] on link "Home" at bounding box center [110, 13] width 27 height 12
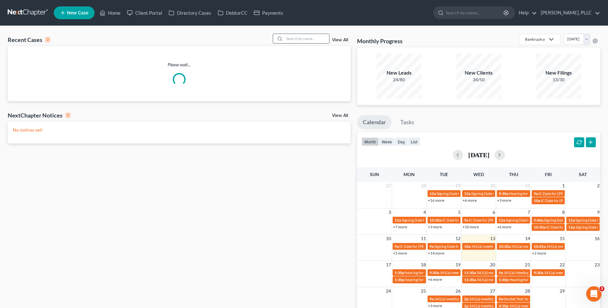
click at [315, 41] on input "search" at bounding box center [306, 38] width 45 height 9
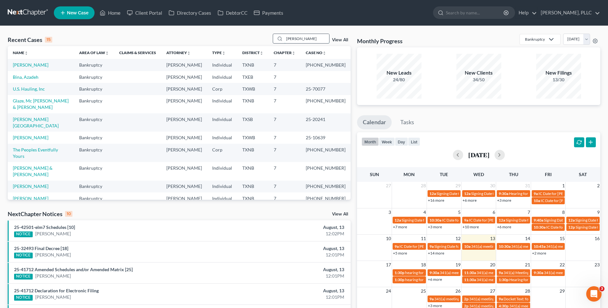
type input "Myers"
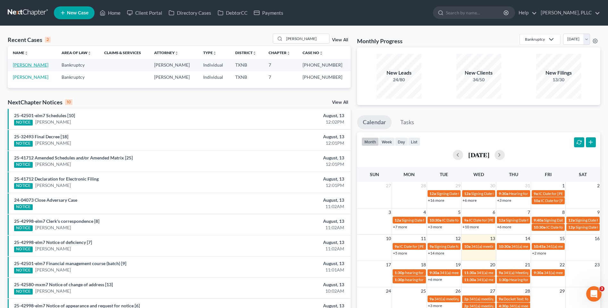
click at [28, 65] on link "[PERSON_NAME]" at bounding box center [31, 64] width 36 height 5
select select "4"
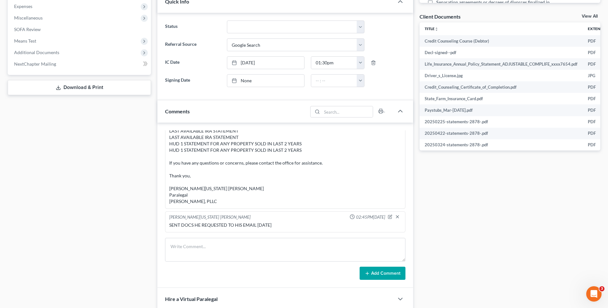
scroll to position [235, 0]
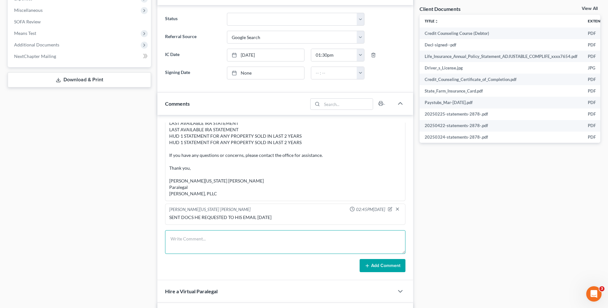
click at [185, 239] on textarea at bounding box center [285, 243] width 240 height 24
paste textarea "via Zoom - Seidel: Meeting ID 852 364 7954, Passcode 5939858754, Phone 1-469-21…"
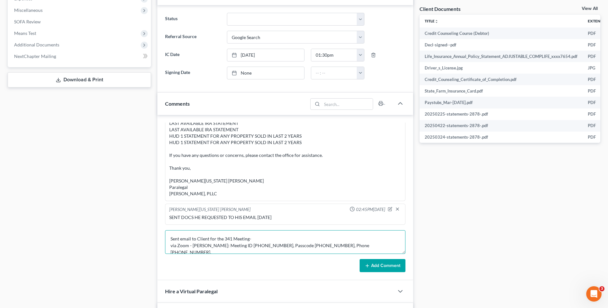
type textarea "Sent email to Client for the 341 Meeting- via Zoom - Seidel: Meeting ID 852 364…"
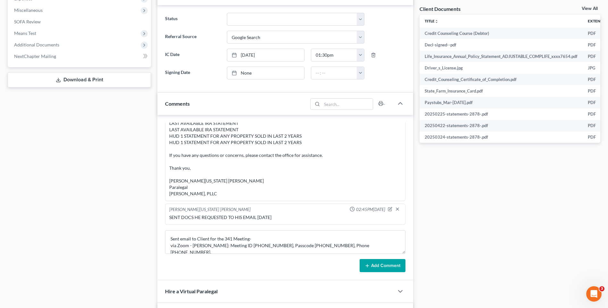
click at [383, 268] on button "Add Comment" at bounding box center [383, 265] width 46 height 13
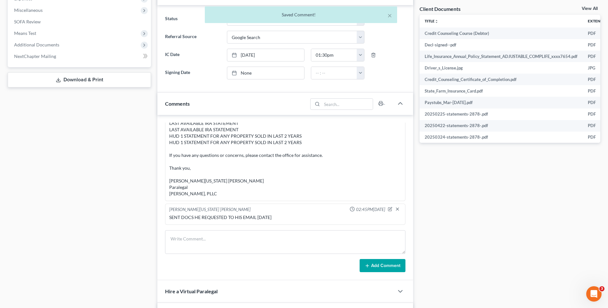
scroll to position [3034, 0]
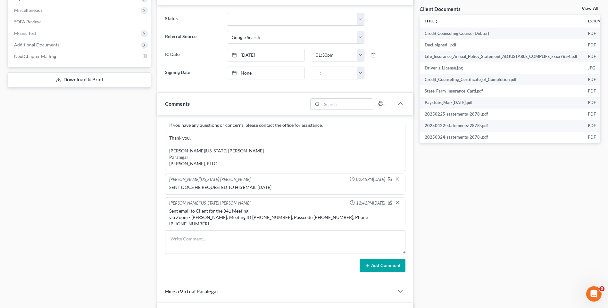
click at [469, 202] on div "Docs Tasks Events Timer 0% Completed Nothing here yet! Signed Engagement Debtor…" at bounding box center [509, 132] width 187 height 612
click at [77, 263] on div "Case Dashboard Payments Invoices Payments Payments Credit Report Client Profile" at bounding box center [79, 132] width 150 height 612
click at [491, 187] on div "Docs Tasks Events Timer 0% Completed Nothing here yet! Signed Engagement Debtor…" at bounding box center [509, 132] width 187 height 612
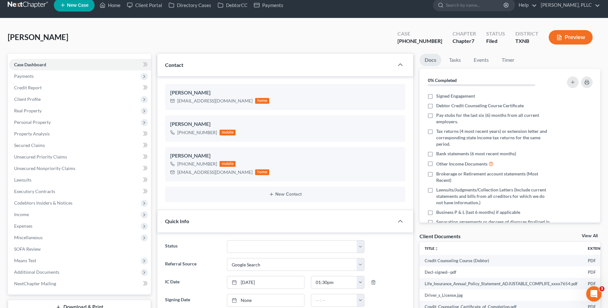
scroll to position [0, 0]
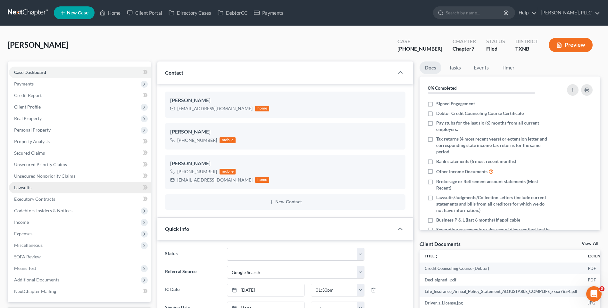
click at [23, 187] on span "Lawsuits" at bounding box center [22, 187] width 17 height 5
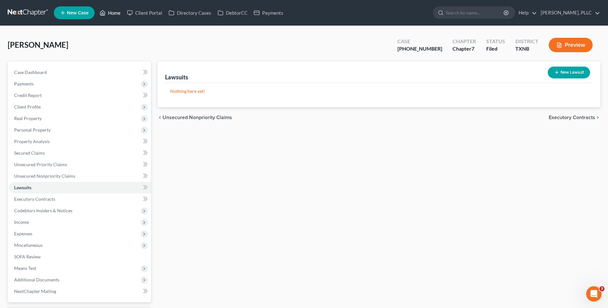
click at [109, 13] on link "Home" at bounding box center [110, 13] width 27 height 12
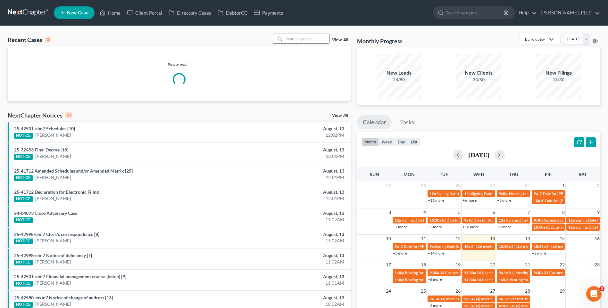
click at [299, 38] on input "search" at bounding box center [306, 38] width 45 height 9
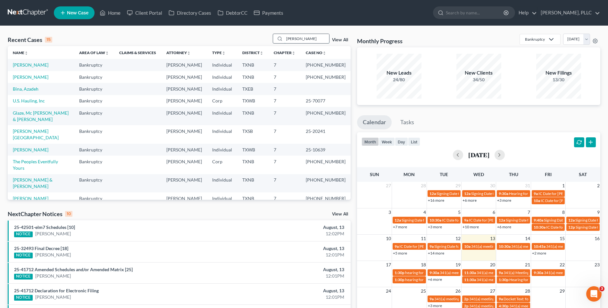
type input "Pickering"
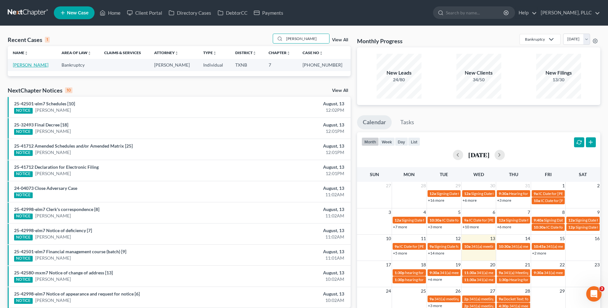
click at [45, 63] on link "[PERSON_NAME]" at bounding box center [31, 64] width 36 height 5
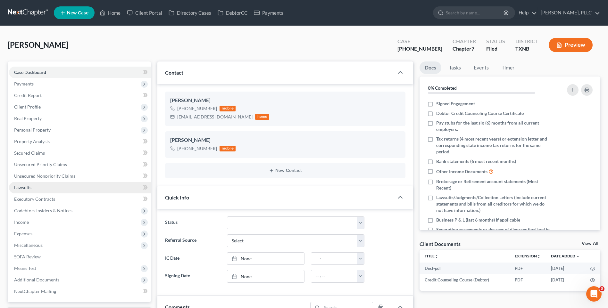
scroll to position [593, 0]
click at [26, 188] on span "Lawsuits" at bounding box center [22, 187] width 17 height 5
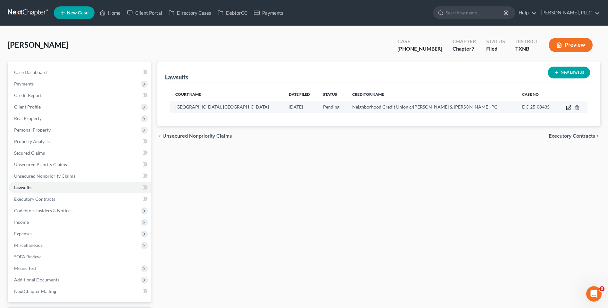
click at [568, 106] on icon "button" at bounding box center [569, 108] width 4 height 4
select select "45"
select select "0"
select select "4"
select select "45"
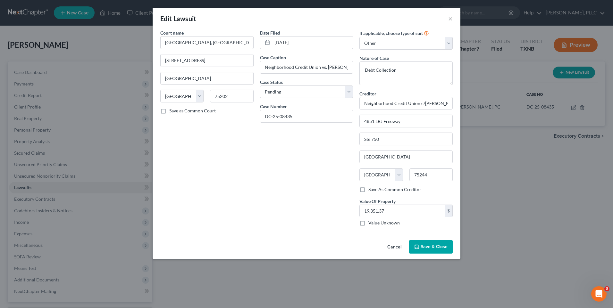
click at [434, 248] on span "Save & Close" at bounding box center [434, 246] width 27 height 5
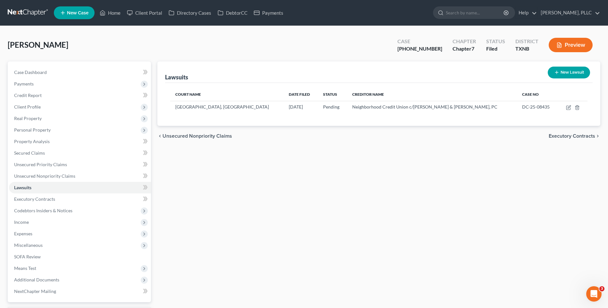
click at [238, 239] on div "Lawsuits New Lawsuit Court Name Date Filed Status Creditor Name Case No 116th D…" at bounding box center [378, 192] width 449 height 261
click at [114, 11] on link "Home" at bounding box center [110, 13] width 27 height 12
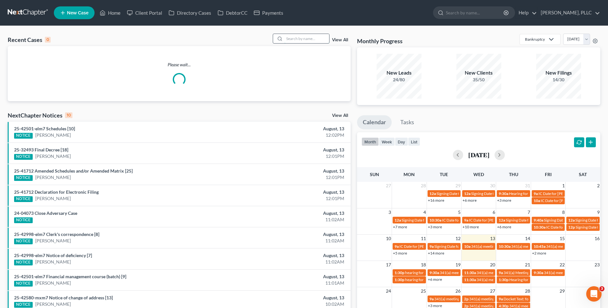
click at [290, 42] on input "search" at bounding box center [306, 38] width 45 height 9
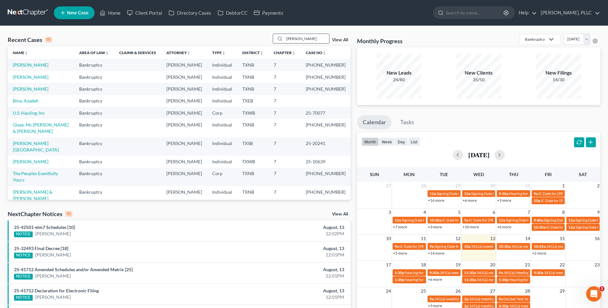
type input "[PERSON_NAME]"
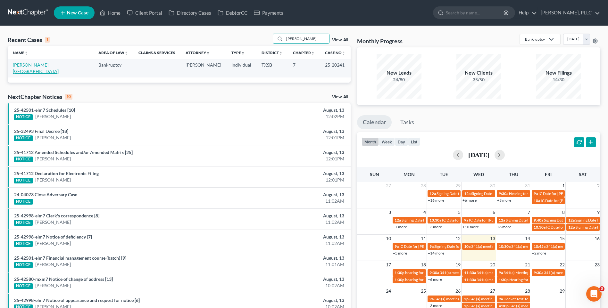
click at [36, 64] on link "[PERSON_NAME][GEOGRAPHIC_DATA]" at bounding box center [36, 68] width 46 height 12
select select "6"
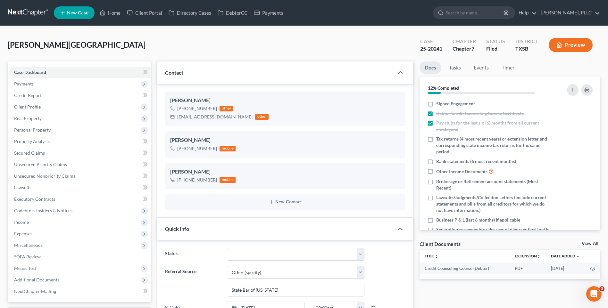
scroll to position [1330, 0]
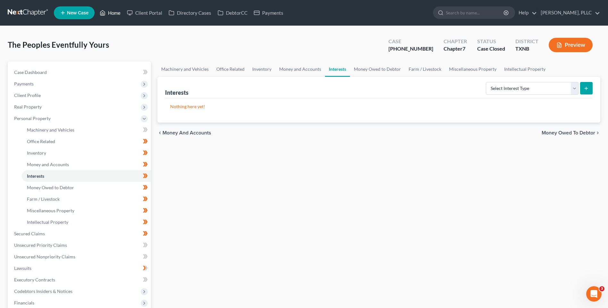
click at [112, 12] on link "Home" at bounding box center [110, 13] width 27 height 12
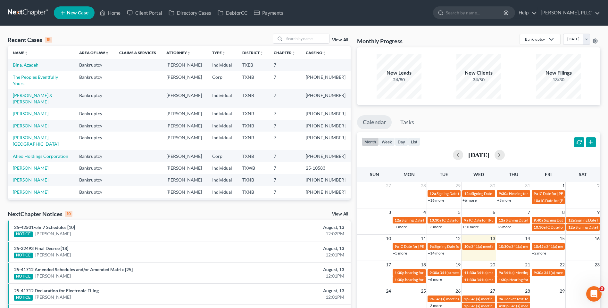
click at [124, 35] on div "Recent Cases 15 View All" at bounding box center [179, 40] width 343 height 13
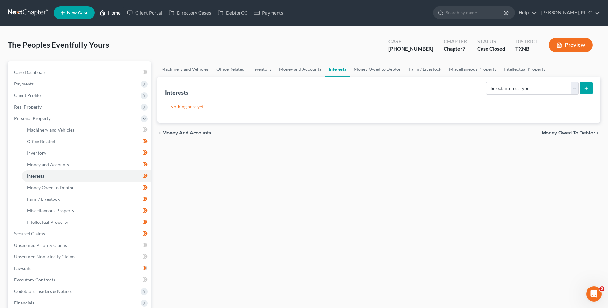
click at [117, 13] on link "Home" at bounding box center [110, 13] width 27 height 12
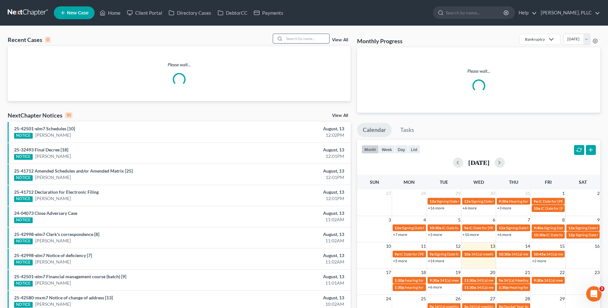
click at [298, 42] on input "search" at bounding box center [306, 38] width 45 height 9
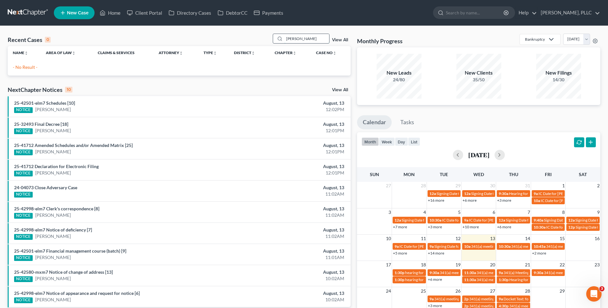
type input "[PERSON_NAME]"
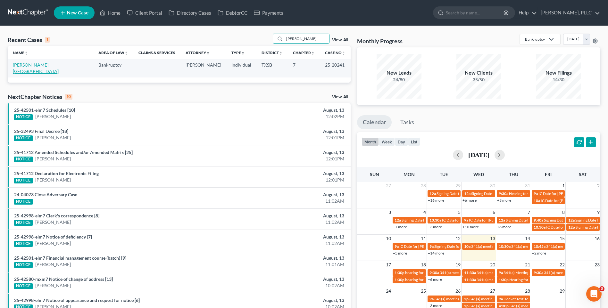
click at [38, 63] on link "[PERSON_NAME][GEOGRAPHIC_DATA]" at bounding box center [36, 68] width 46 height 12
select select "6"
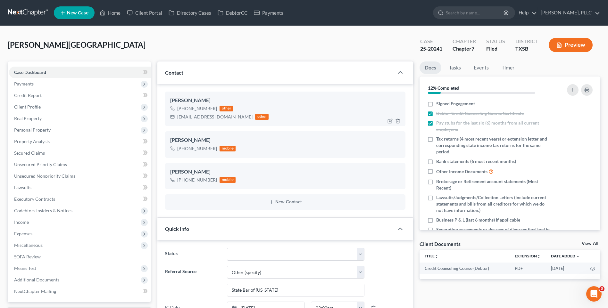
scroll to position [1330, 0]
